Goal: Task Accomplishment & Management: Use online tool/utility

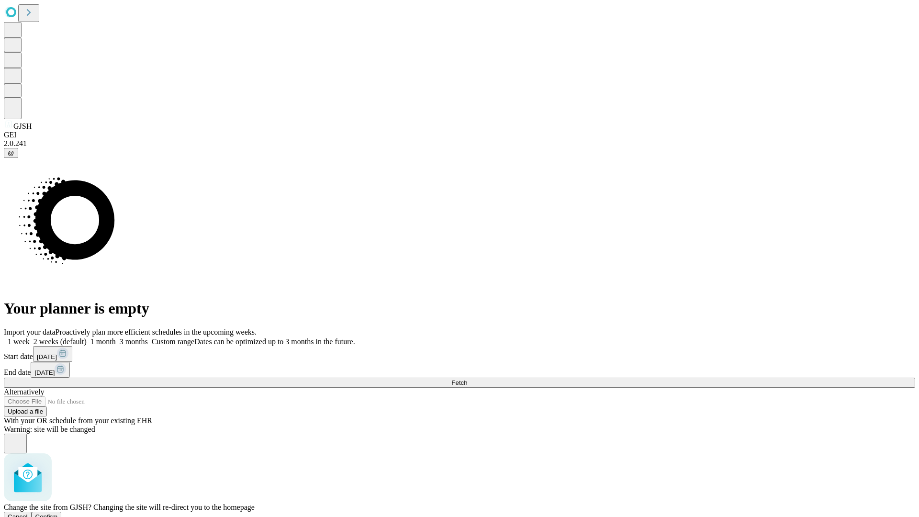
click at [58, 513] on span "Confirm" at bounding box center [46, 516] width 22 height 7
click at [116, 337] on label "1 month" at bounding box center [101, 341] width 29 height 8
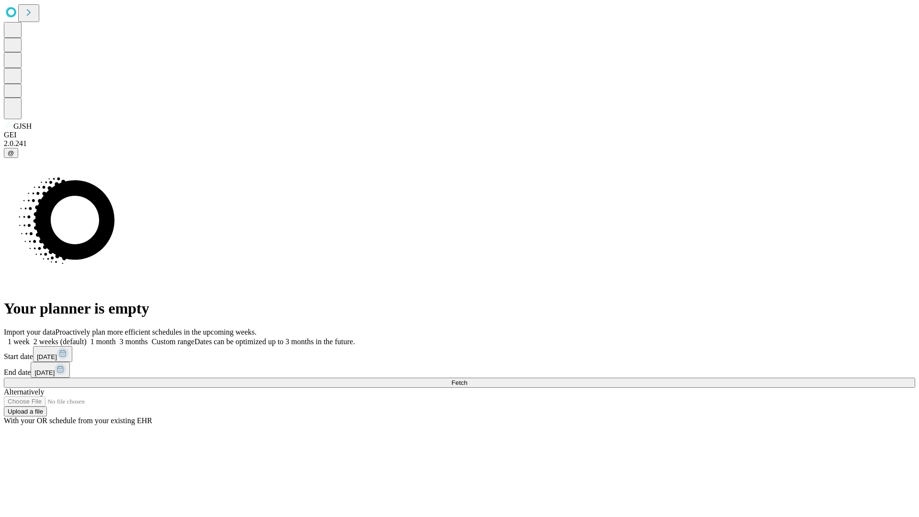
click at [467, 379] on span "Fetch" at bounding box center [459, 382] width 16 height 7
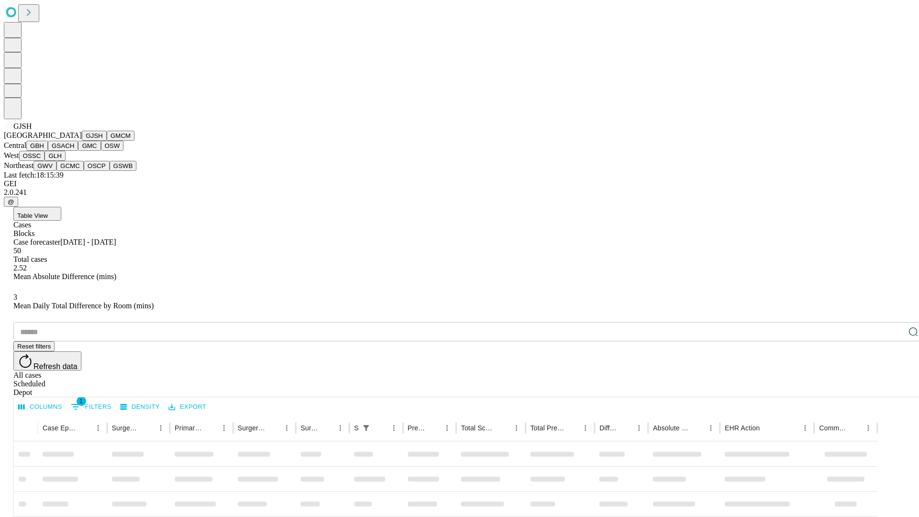
click at [107, 141] on button "GMCM" at bounding box center [121, 136] width 28 height 10
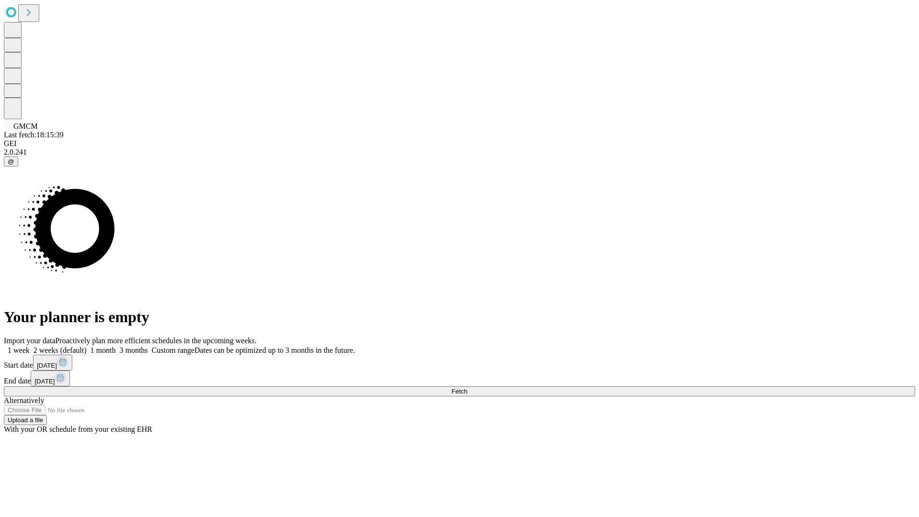
click at [116, 346] on label "1 month" at bounding box center [101, 350] width 29 height 8
click at [467, 388] on span "Fetch" at bounding box center [459, 391] width 16 height 7
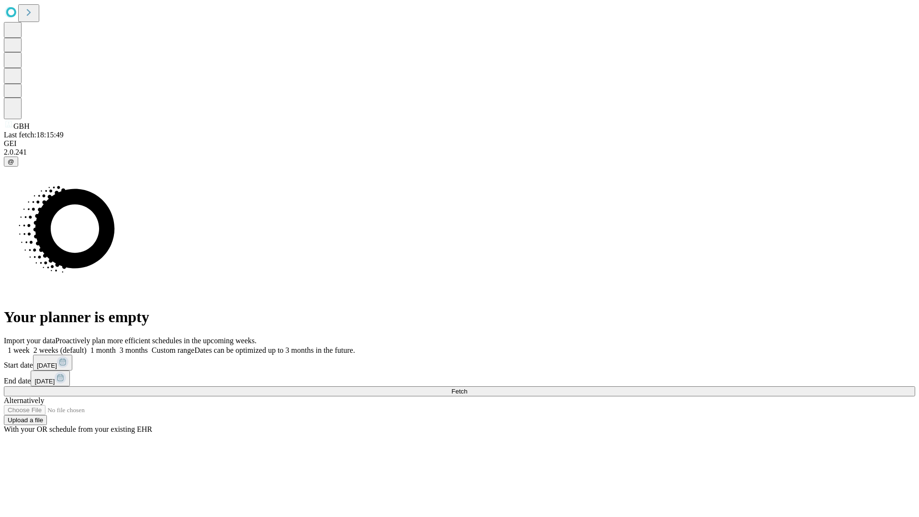
click at [467, 388] on span "Fetch" at bounding box center [459, 391] width 16 height 7
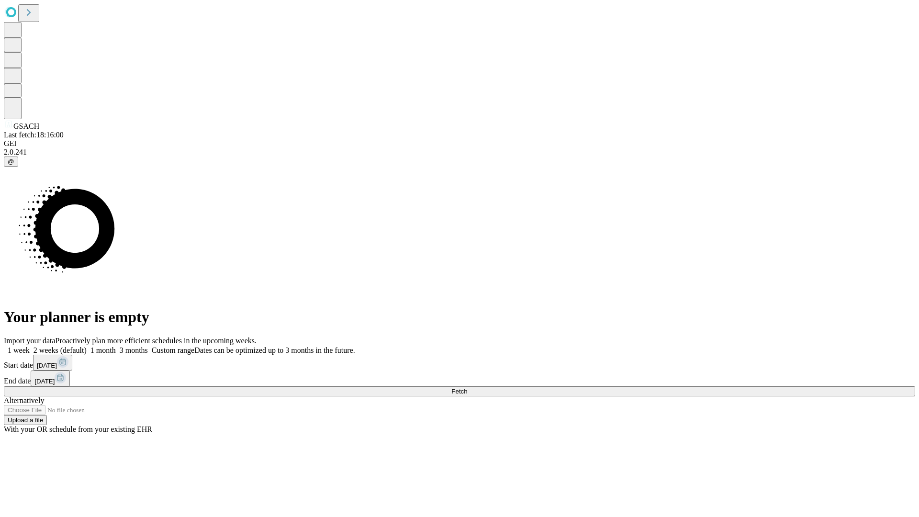
click at [467, 388] on span "Fetch" at bounding box center [459, 391] width 16 height 7
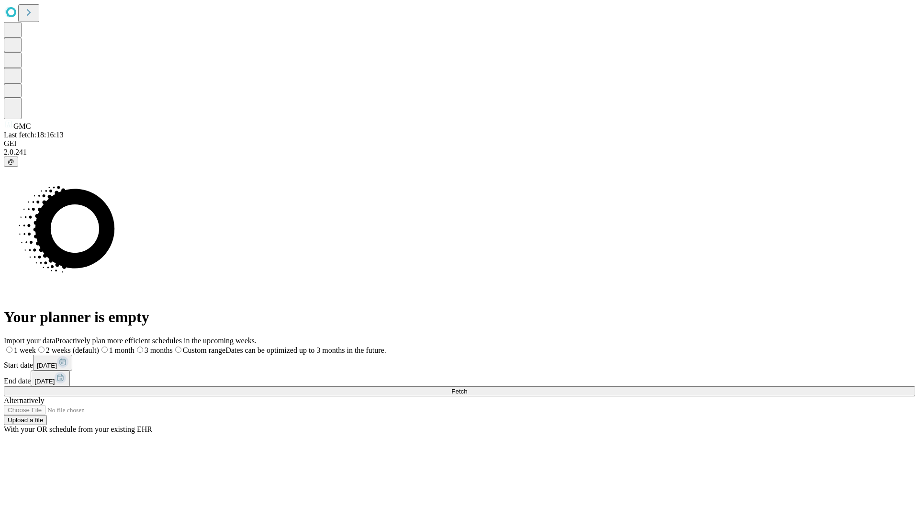
click at [134, 346] on label "1 month" at bounding box center [116, 350] width 35 height 8
click at [467, 388] on span "Fetch" at bounding box center [459, 391] width 16 height 7
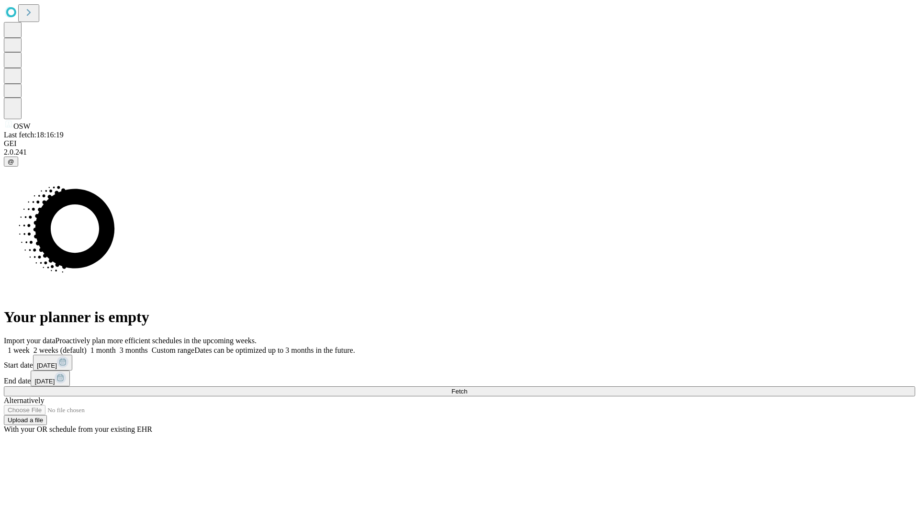
click at [116, 346] on label "1 month" at bounding box center [101, 350] width 29 height 8
click at [467, 388] on span "Fetch" at bounding box center [459, 391] width 16 height 7
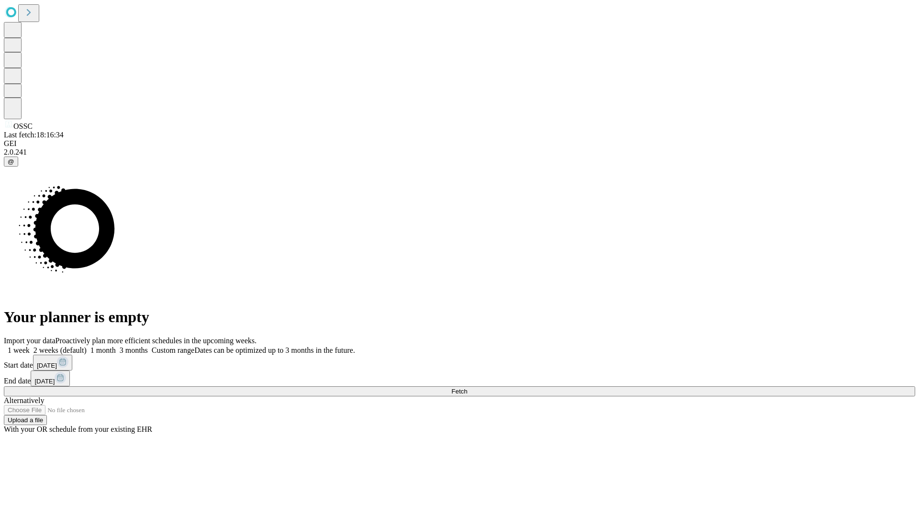
click at [116, 346] on label "1 month" at bounding box center [101, 350] width 29 height 8
click at [467, 388] on span "Fetch" at bounding box center [459, 391] width 16 height 7
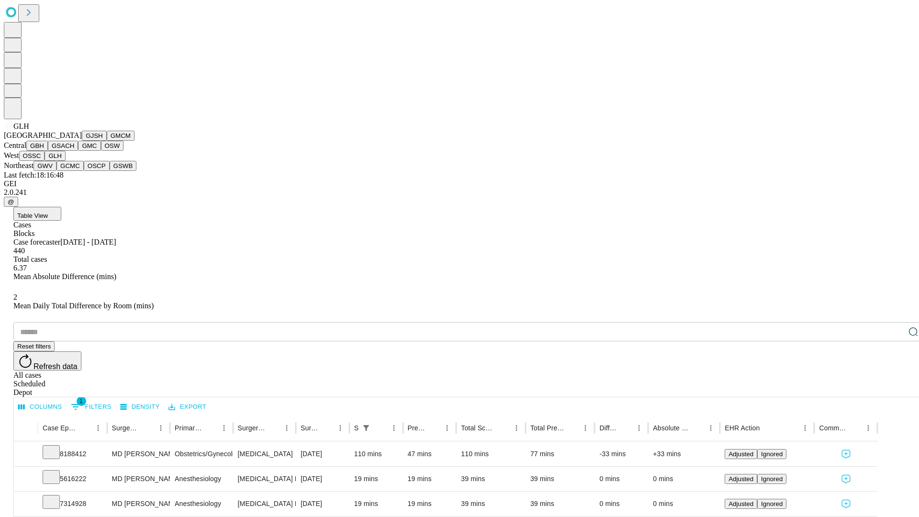
click at [56, 171] on button "GWV" at bounding box center [45, 166] width 23 height 10
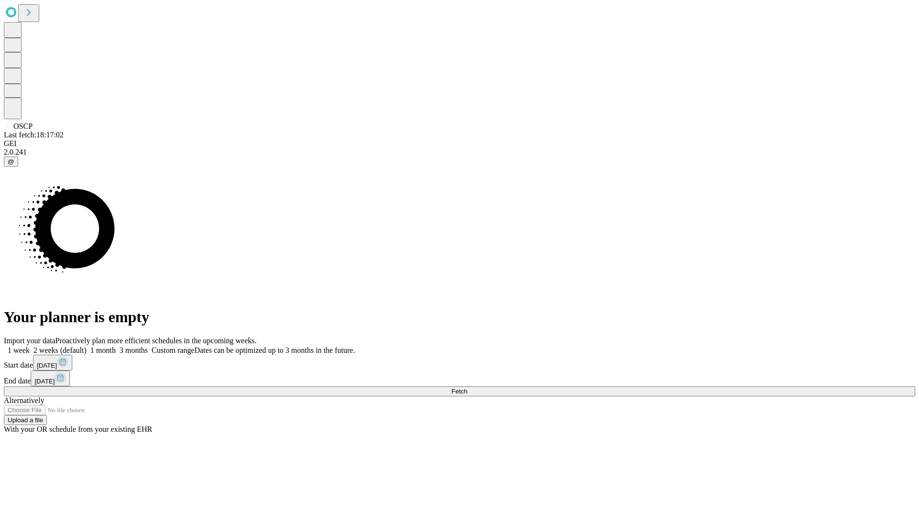
click at [116, 346] on label "1 month" at bounding box center [101, 350] width 29 height 8
click at [467, 388] on span "Fetch" at bounding box center [459, 391] width 16 height 7
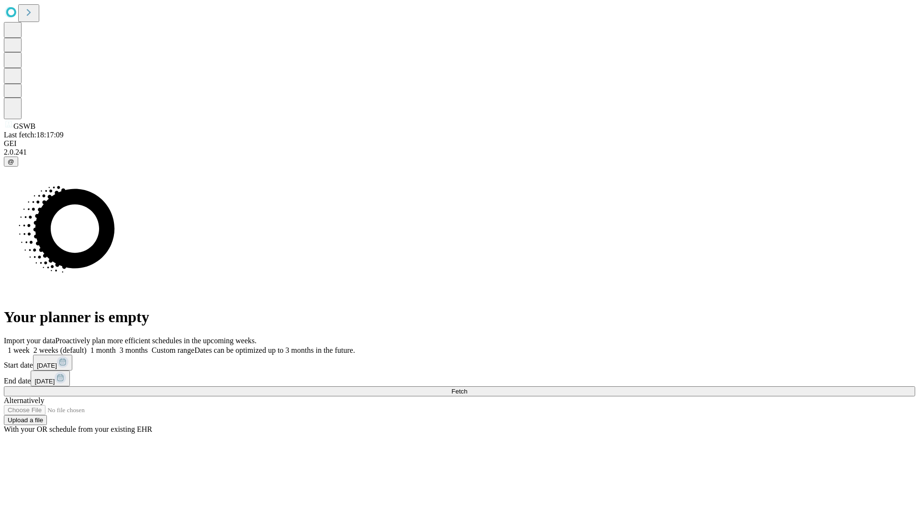
click at [467, 388] on span "Fetch" at bounding box center [459, 391] width 16 height 7
